Goal: Check status: Check status

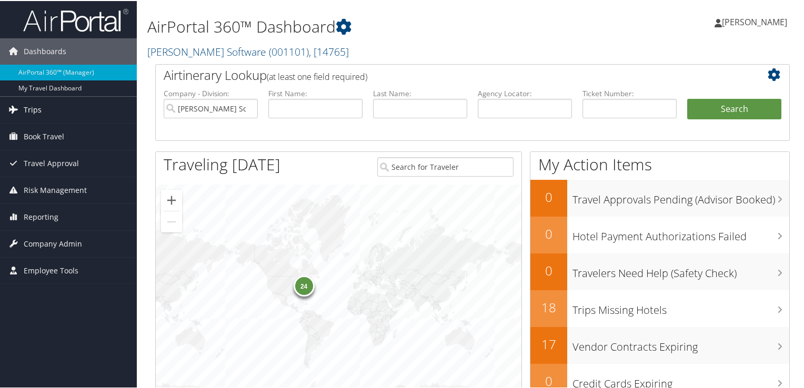
click at [34, 105] on span "Trips" at bounding box center [33, 109] width 18 height 26
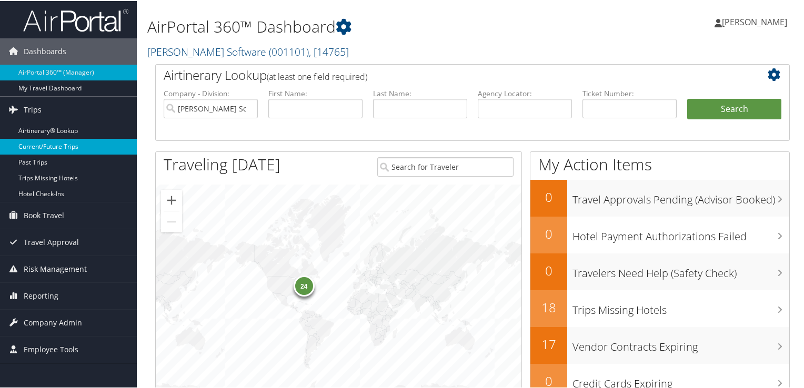
click at [28, 143] on link "Current/Future Trips" at bounding box center [68, 146] width 137 height 16
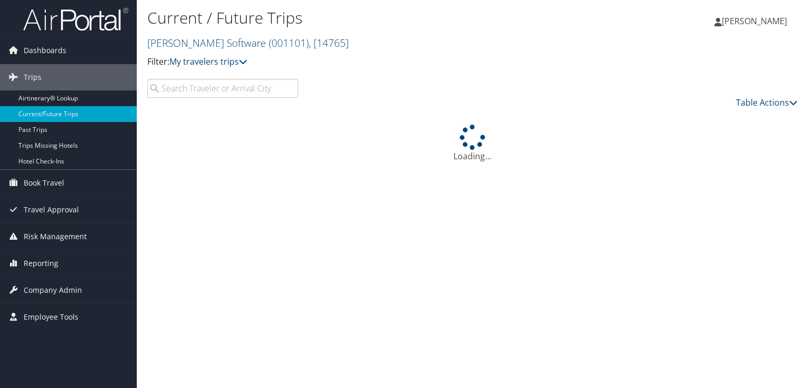
click at [205, 84] on input "search" at bounding box center [222, 88] width 151 height 19
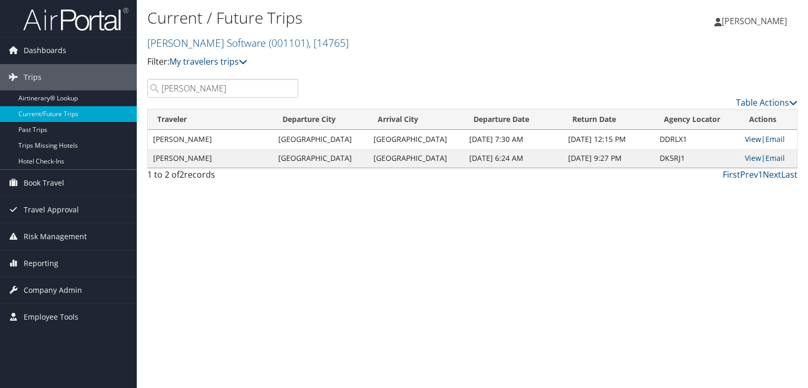
type input "smith"
click at [745, 136] on link "View" at bounding box center [753, 139] width 16 height 10
click at [745, 157] on link "View" at bounding box center [753, 158] width 16 height 10
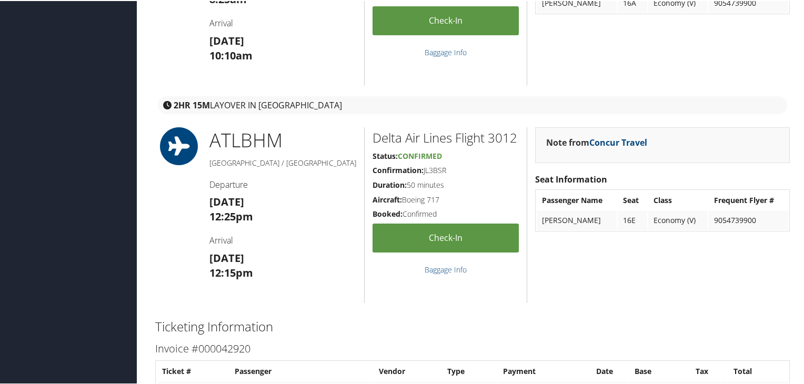
scroll to position [1273, 0]
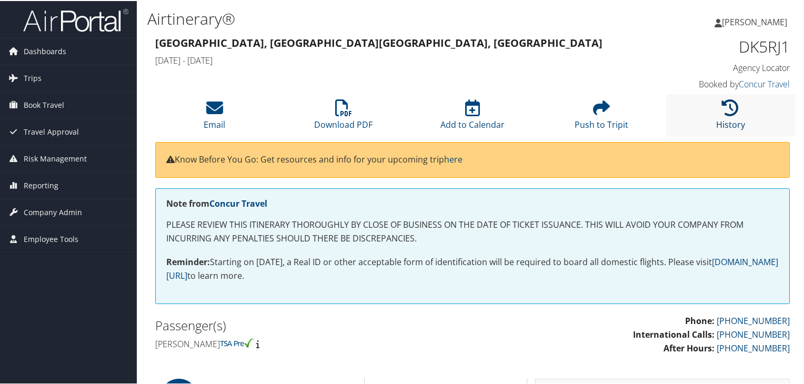
click at [723, 113] on icon at bounding box center [730, 106] width 17 height 17
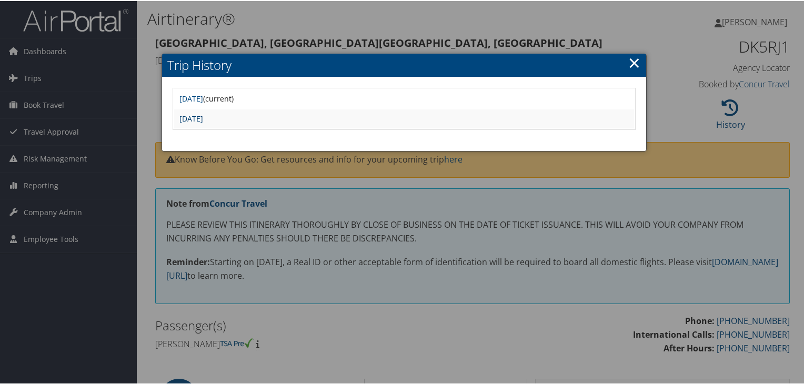
click at [203, 118] on link "Sat Sep 27 21:20:17 MDT 2025" at bounding box center [191, 118] width 24 height 10
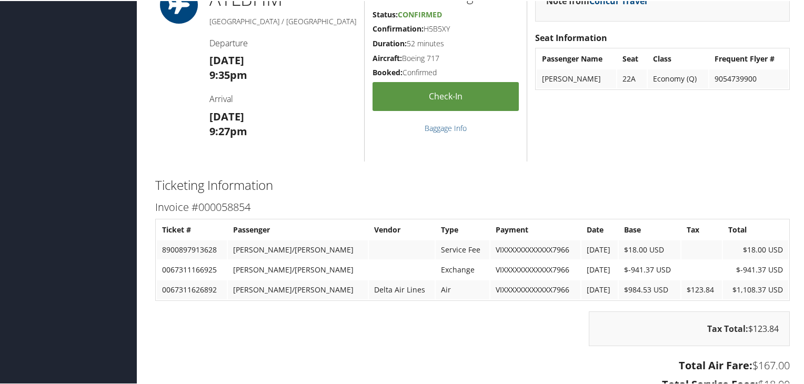
scroll to position [1473, 0]
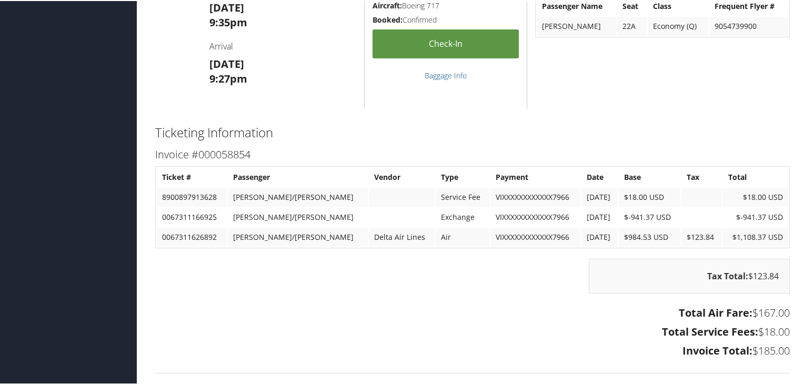
click at [783, 89] on div "Note from Concur Travel Seat Information Passenger Name Seat Class Frequent Fly…" at bounding box center [662, 20] width 271 height 176
